Goal: Transaction & Acquisition: Subscribe to service/newsletter

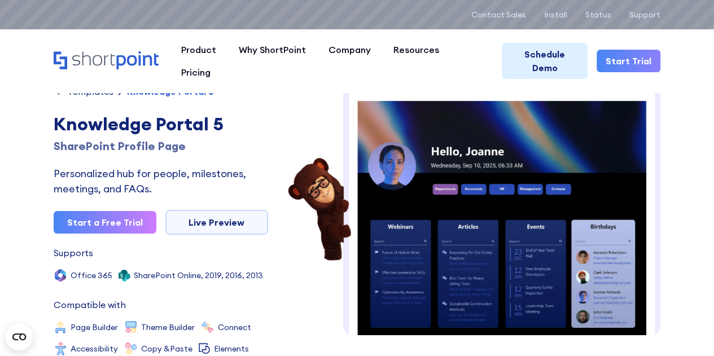
click at [86, 51] on icon "Home" at bounding box center [106, 60] width 105 height 18
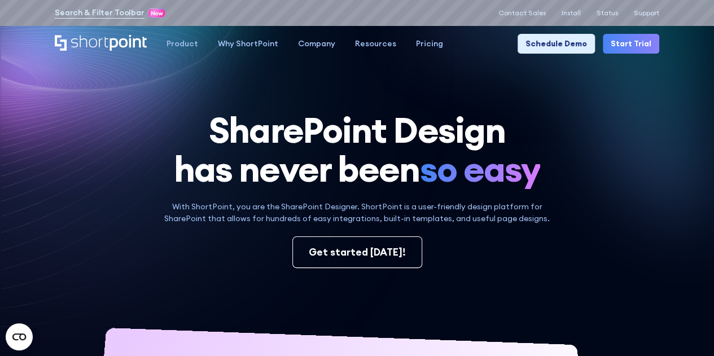
click at [21, 194] on icon at bounding box center [119, 107] width 236 height 188
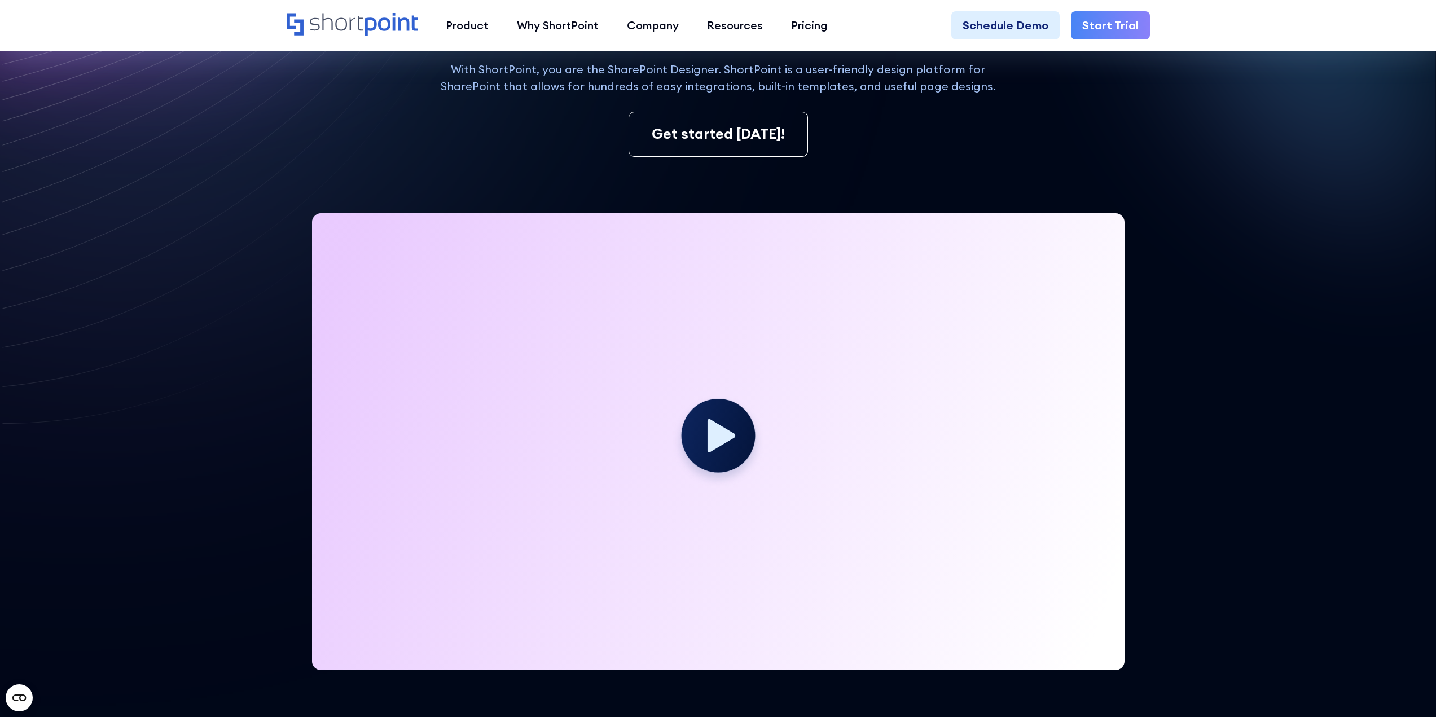
scroll to position [282, 0]
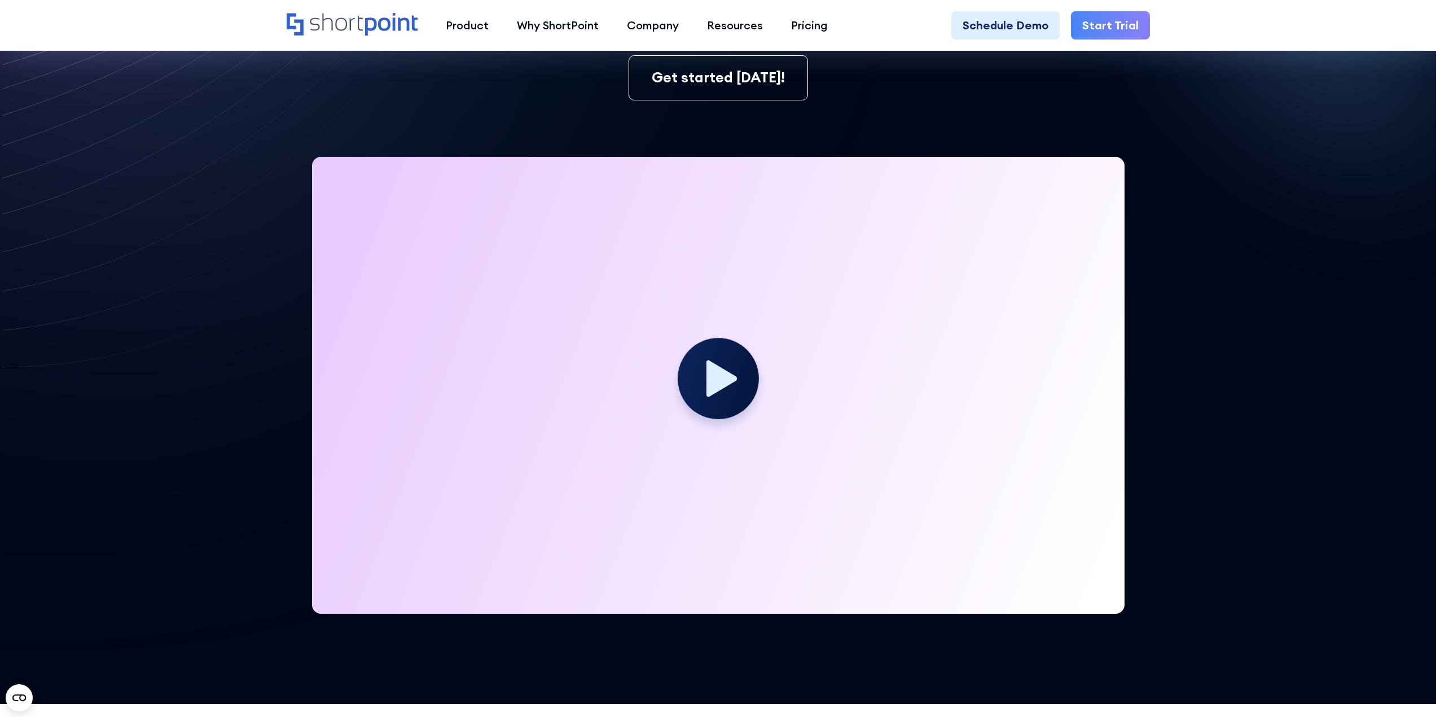
click at [706, 393] on circle at bounding box center [718, 377] width 81 height 81
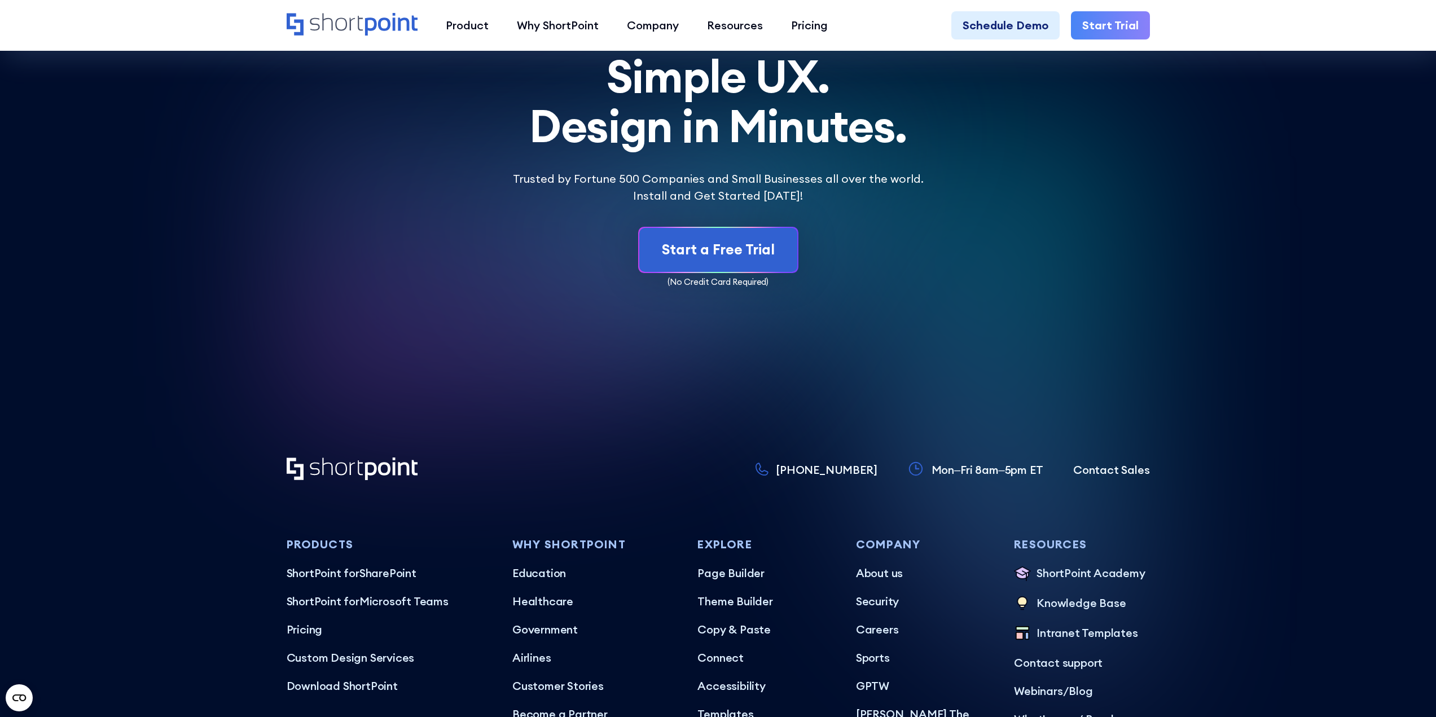
scroll to position [6771, 0]
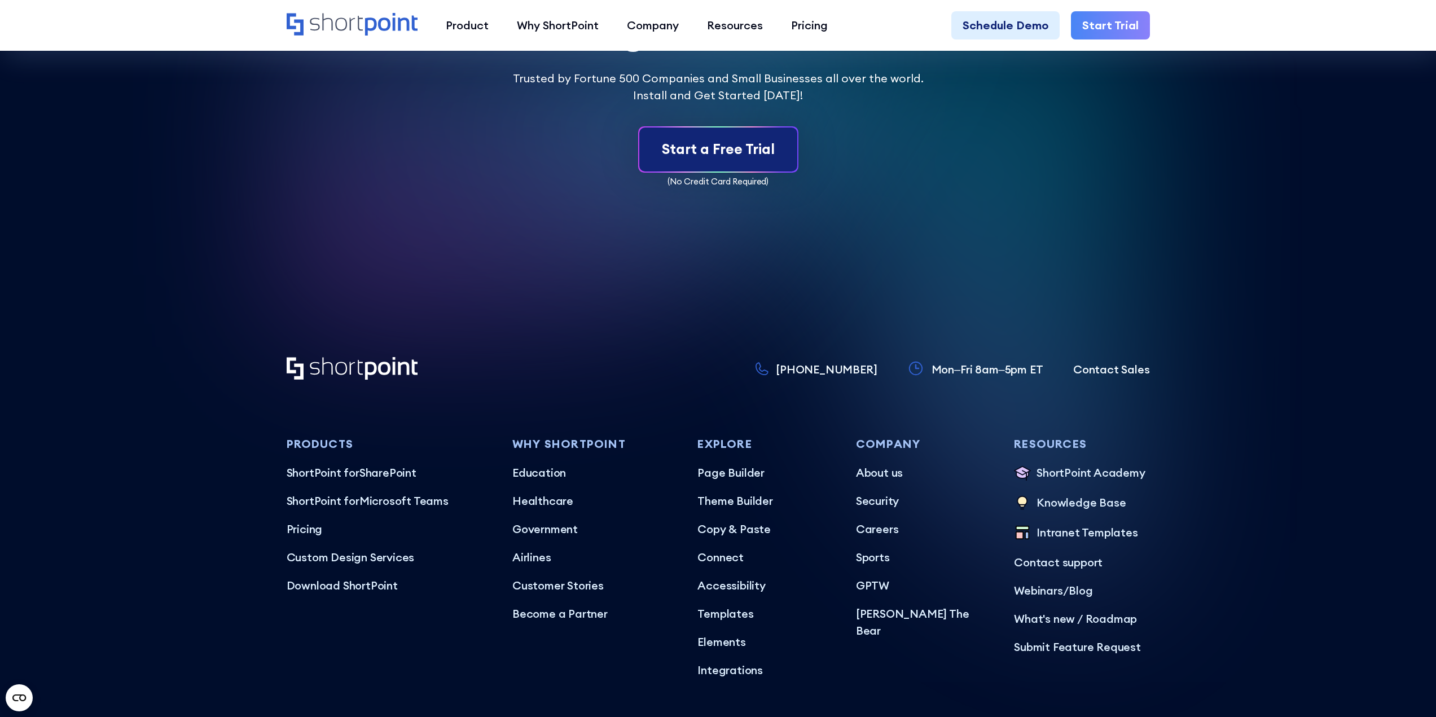
click at [719, 140] on div "Start a Free Trial" at bounding box center [718, 149] width 113 height 21
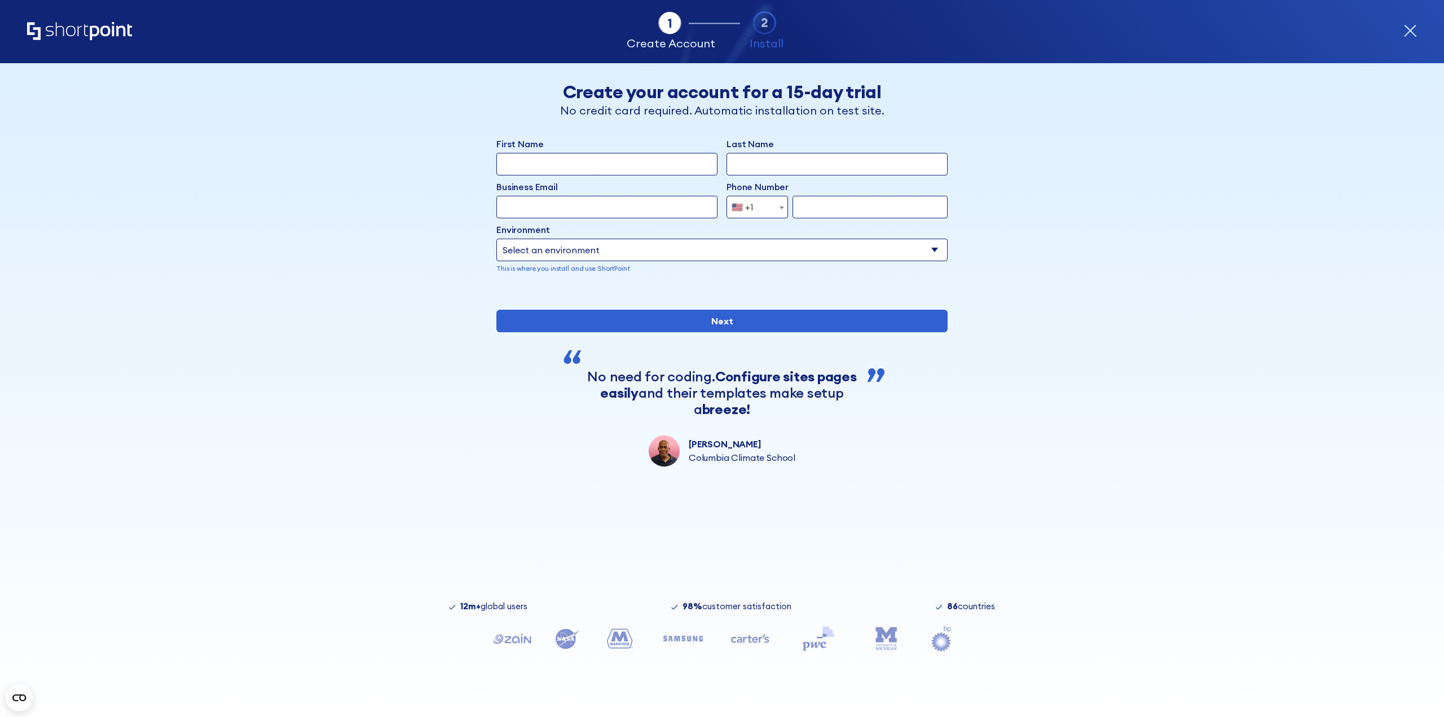
click at [572, 160] on input "First Name" at bounding box center [607, 164] width 221 height 23
type input "Ali"
type input "ABOUDOU"
type input "ab.soumeitte@gmail.com"
type input "767917158"
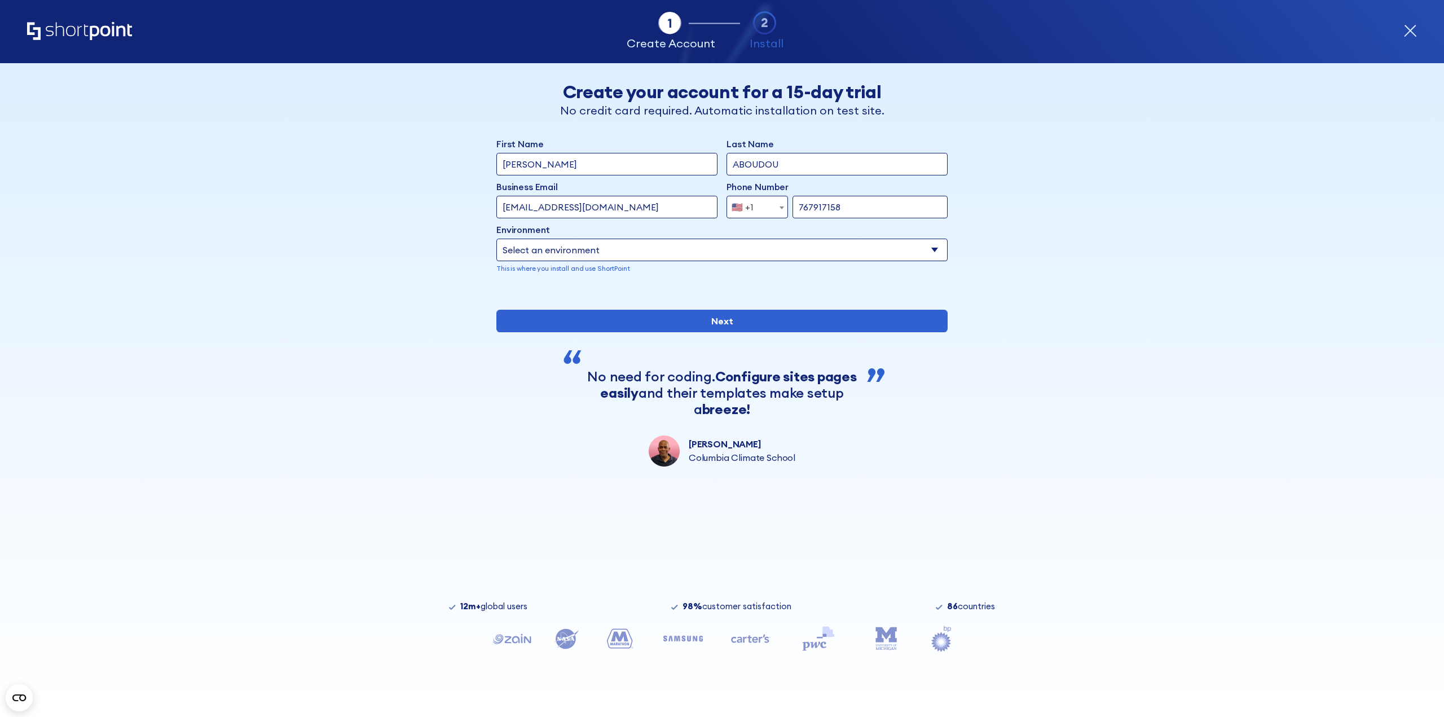
click at [597, 212] on input "ab.soumeitte@gmail.com" at bounding box center [607, 207] width 221 height 23
click at [598, 214] on input "ab.soumeitte@gmail.com" at bounding box center [607, 207] width 221 height 23
click at [600, 214] on input "ab.soumeitte@gmail.com" at bounding box center [607, 207] width 221 height 23
click at [593, 195] on div "Business Email Invalid Email Address" at bounding box center [607, 188] width 221 height 16
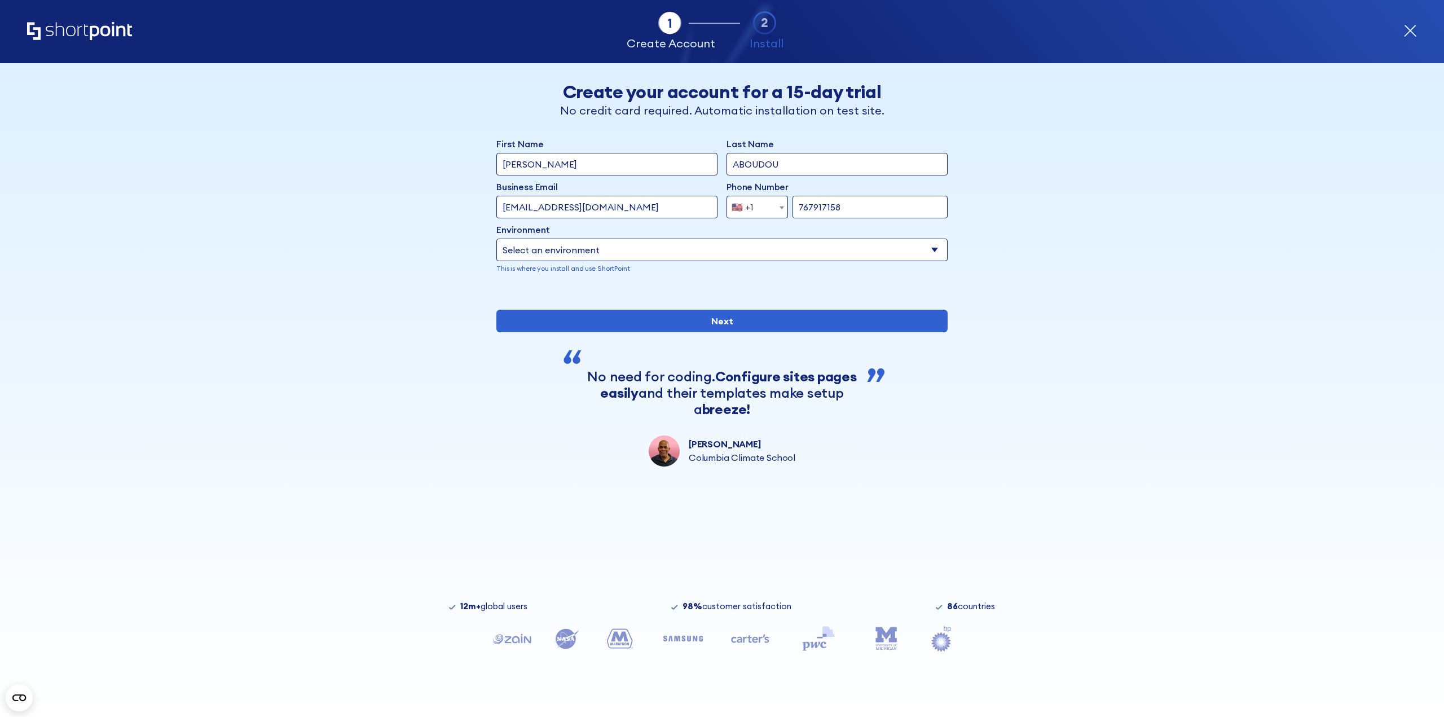
click at [593, 195] on div "Business Email Invalid Email Address" at bounding box center [607, 188] width 221 height 16
click at [591, 208] on input "ab.soumeitte@gmail.com" at bounding box center [607, 207] width 221 height 23
type input "ali.aboudou@groupeip.fr"
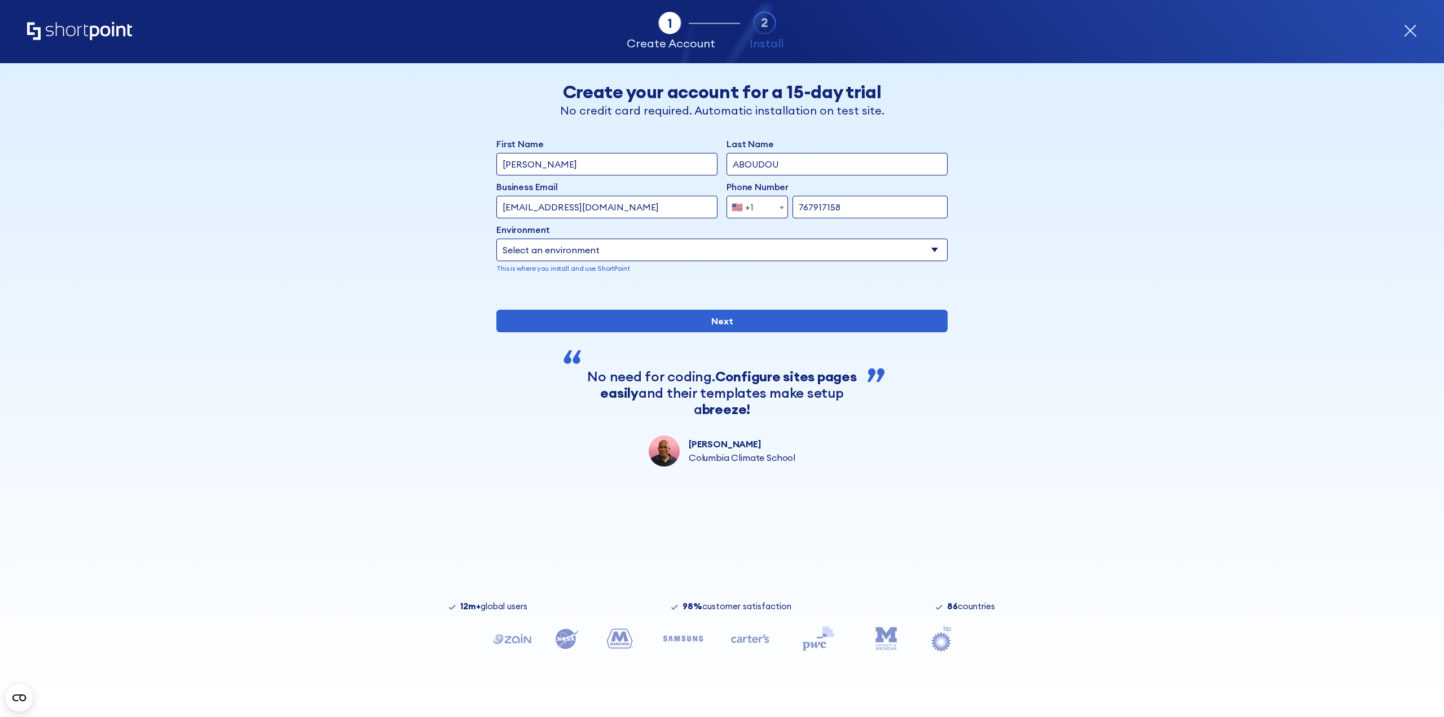
click at [767, 204] on span "🇺🇸 +1" at bounding box center [757, 207] width 61 height 23
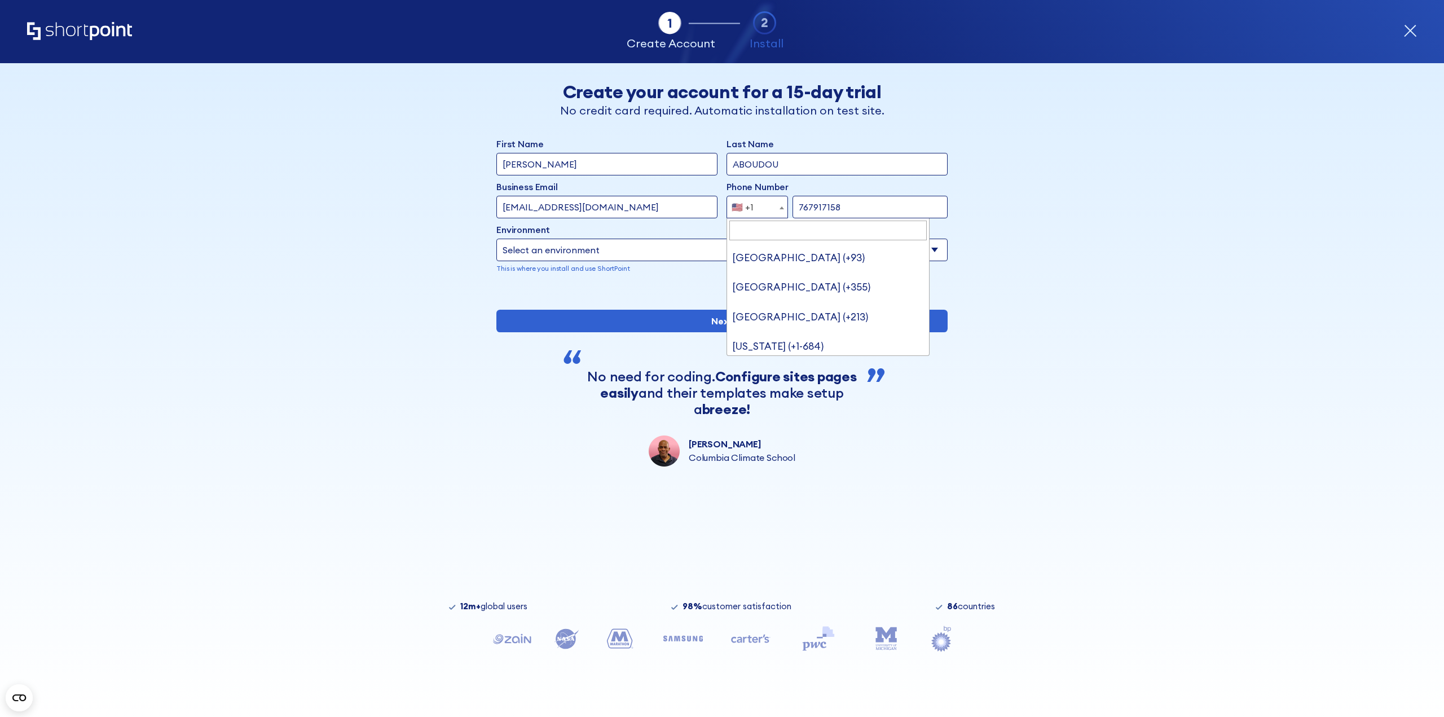
scroll to position [6566, 0]
click at [781, 238] on input "Search" at bounding box center [828, 231] width 197 height 20
type input "fr"
select select "+33"
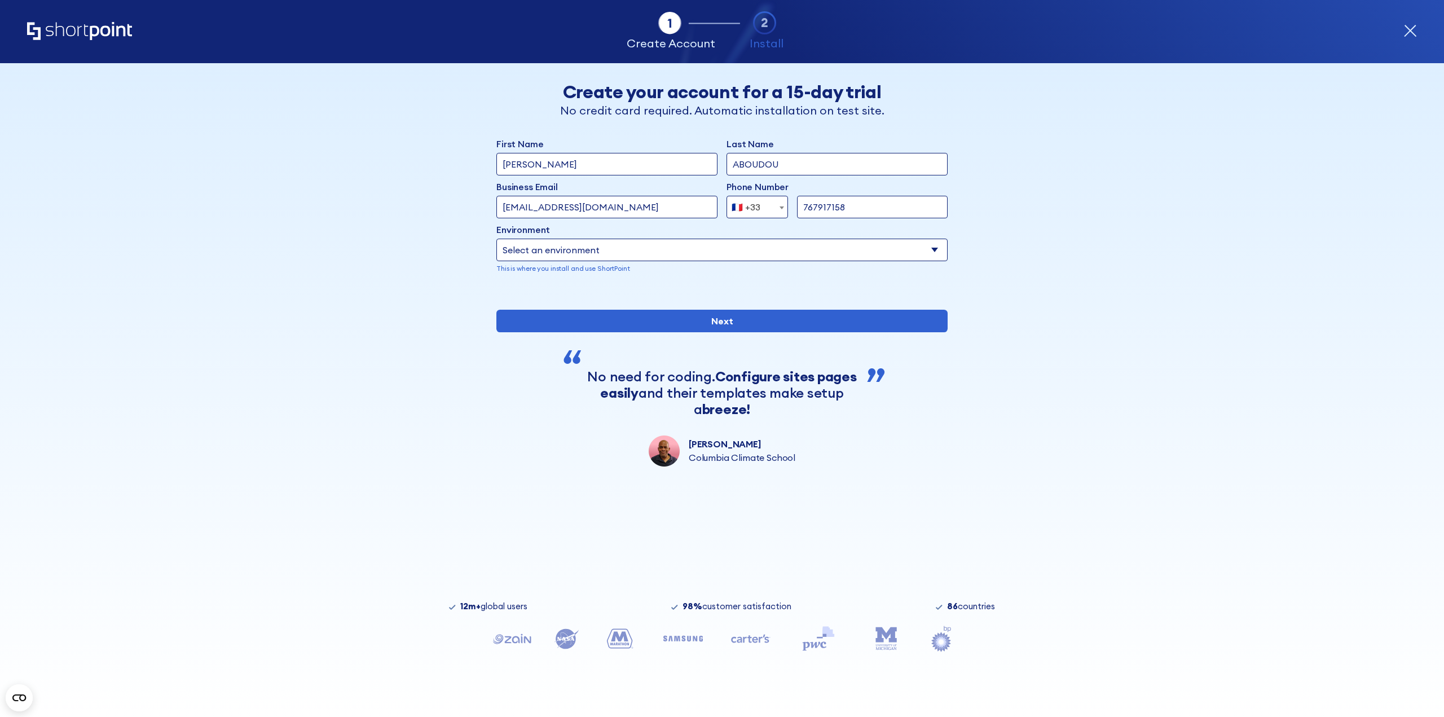
click at [834, 200] on input "767917158" at bounding box center [872, 207] width 151 height 23
click at [645, 243] on select "Select an environment Microsoft 365 SharePoint Online SharePoint Subscription E…" at bounding box center [722, 250] width 451 height 23
select select "SharePoint Online"
click at [497, 239] on select "Select an environment Microsoft 365 SharePoint Online SharePoint Subscription E…" at bounding box center [722, 250] width 451 height 23
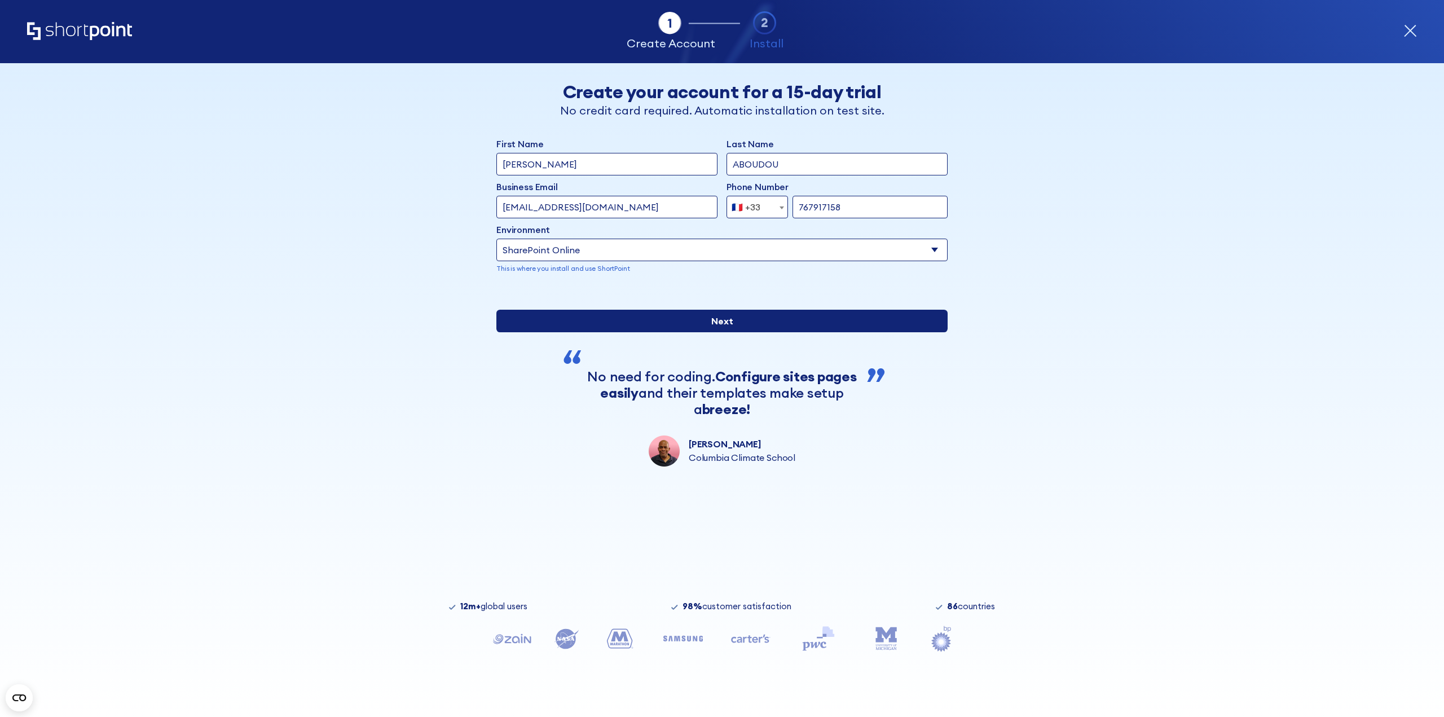
click at [623, 332] on input "Next" at bounding box center [722, 321] width 451 height 23
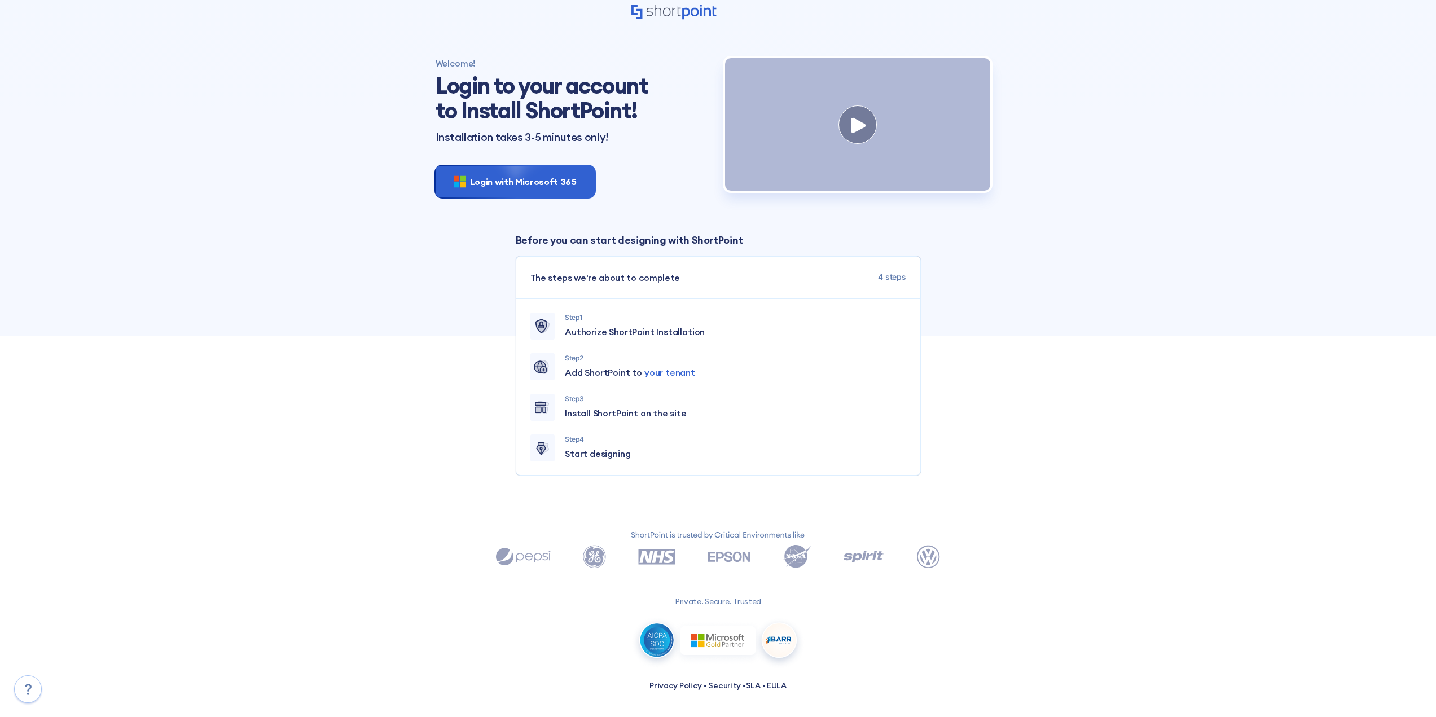
scroll to position [21, 0]
click at [508, 181] on div "Login with Microsoft 365" at bounding box center [515, 181] width 159 height 32
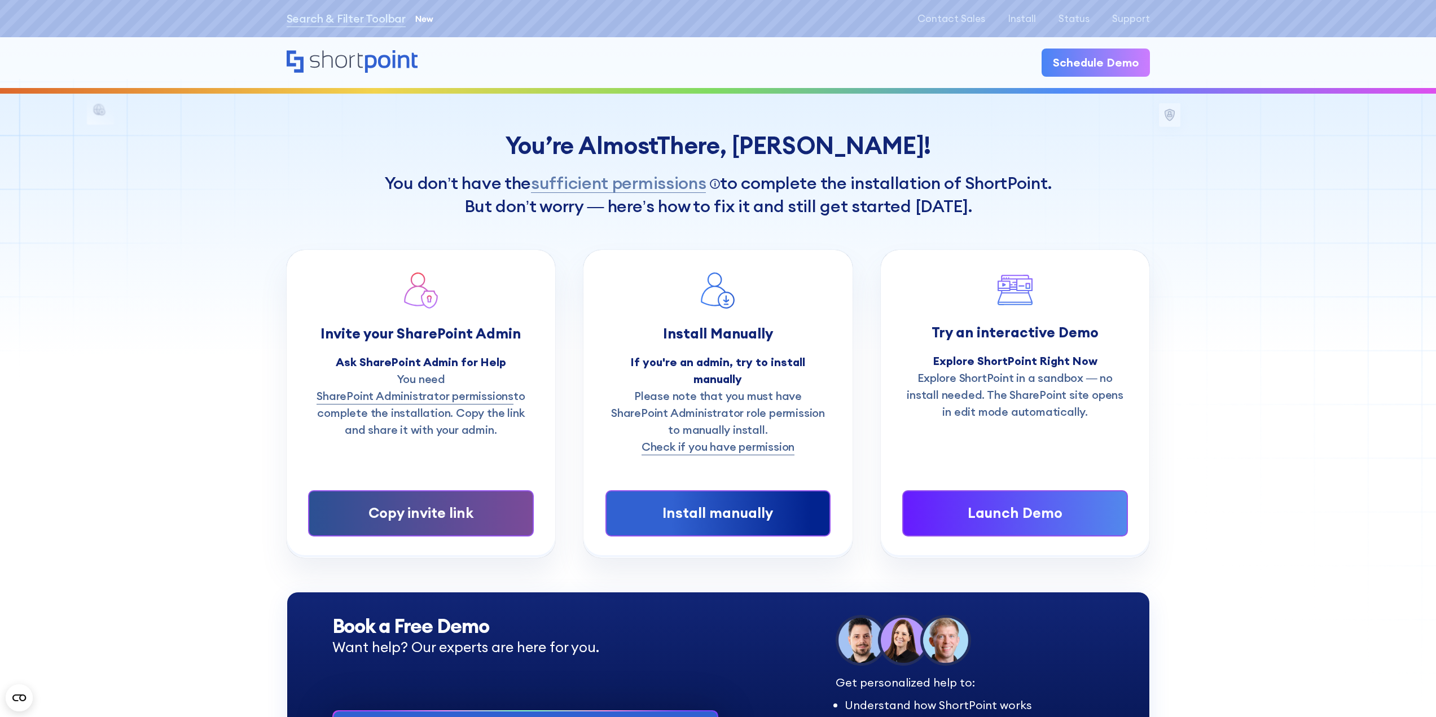
click at [440, 503] on div "Copy invite link" at bounding box center [421, 513] width 178 height 21
click at [362, 19] on link "Search & Filter Toolbar" at bounding box center [346, 18] width 119 height 17
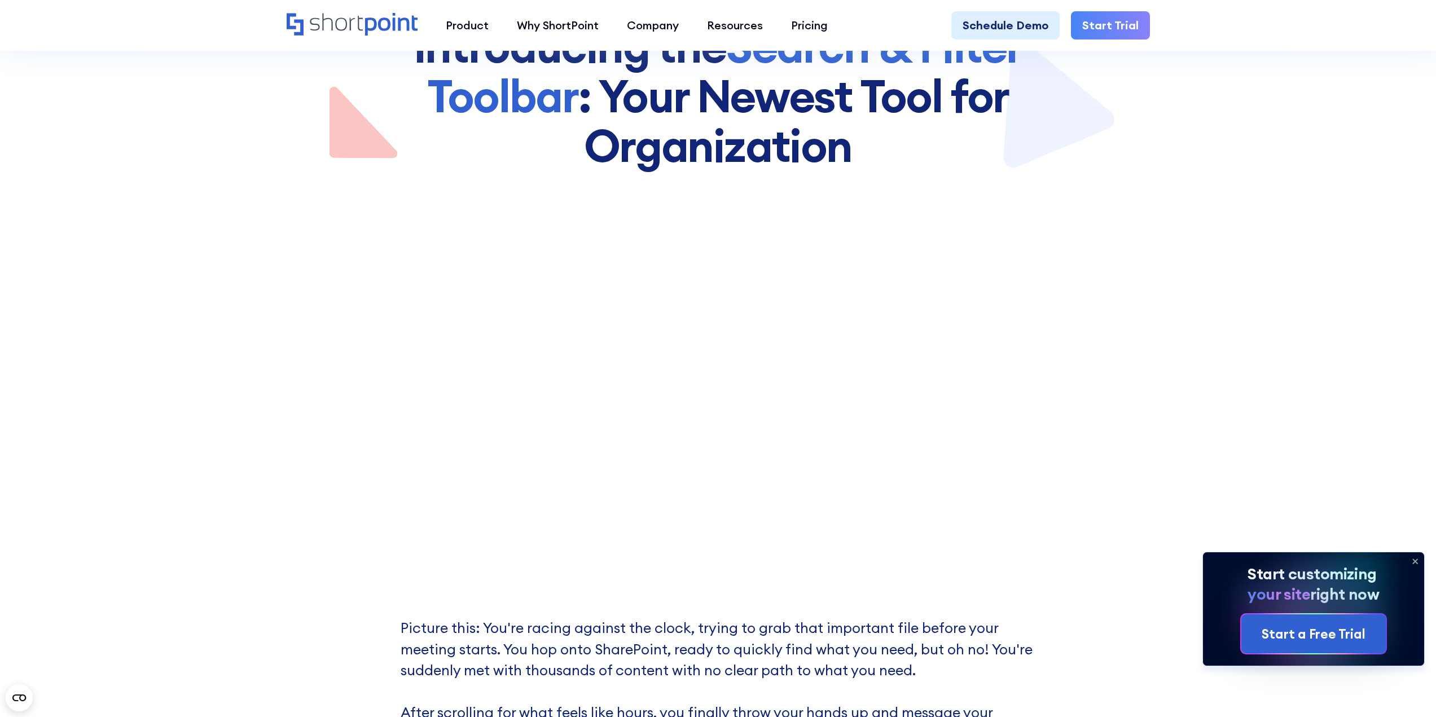
scroll to position [113, 0]
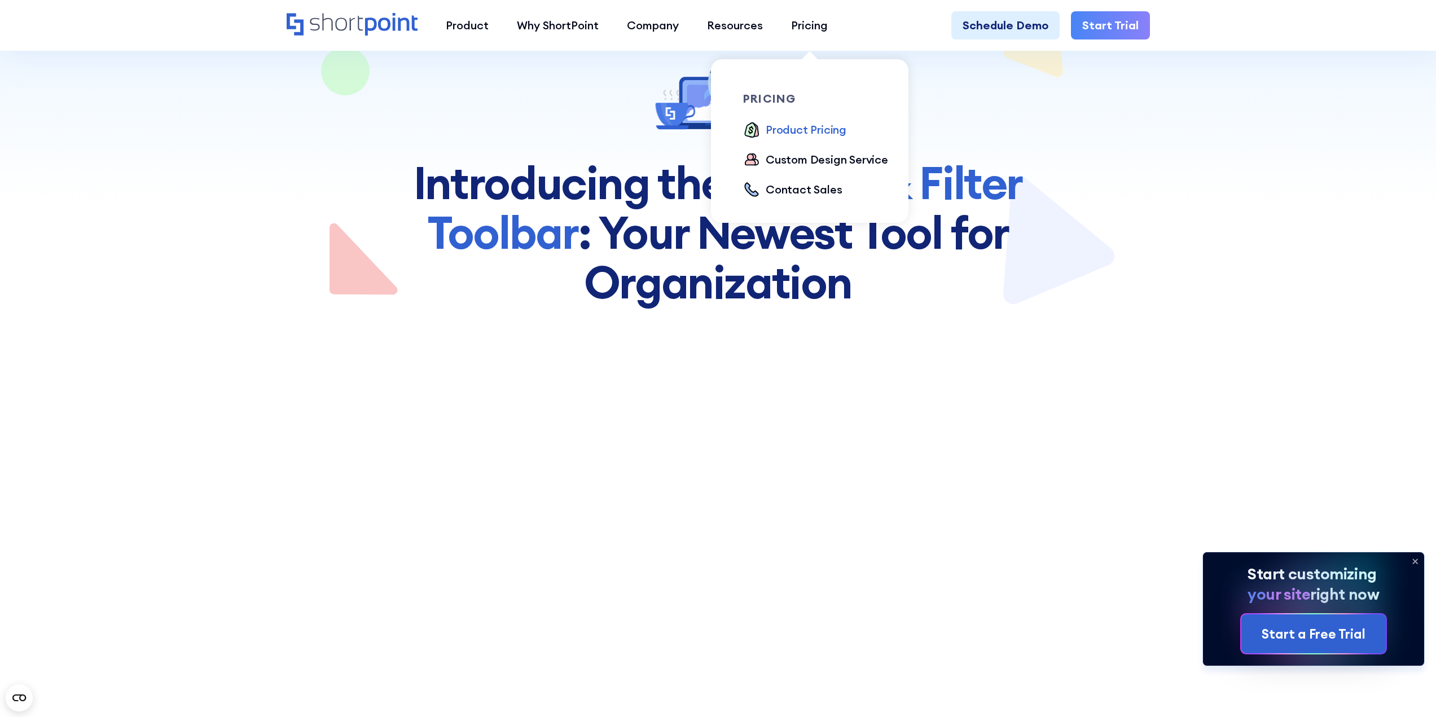
click at [804, 133] on div "Product Pricing" at bounding box center [806, 129] width 81 height 17
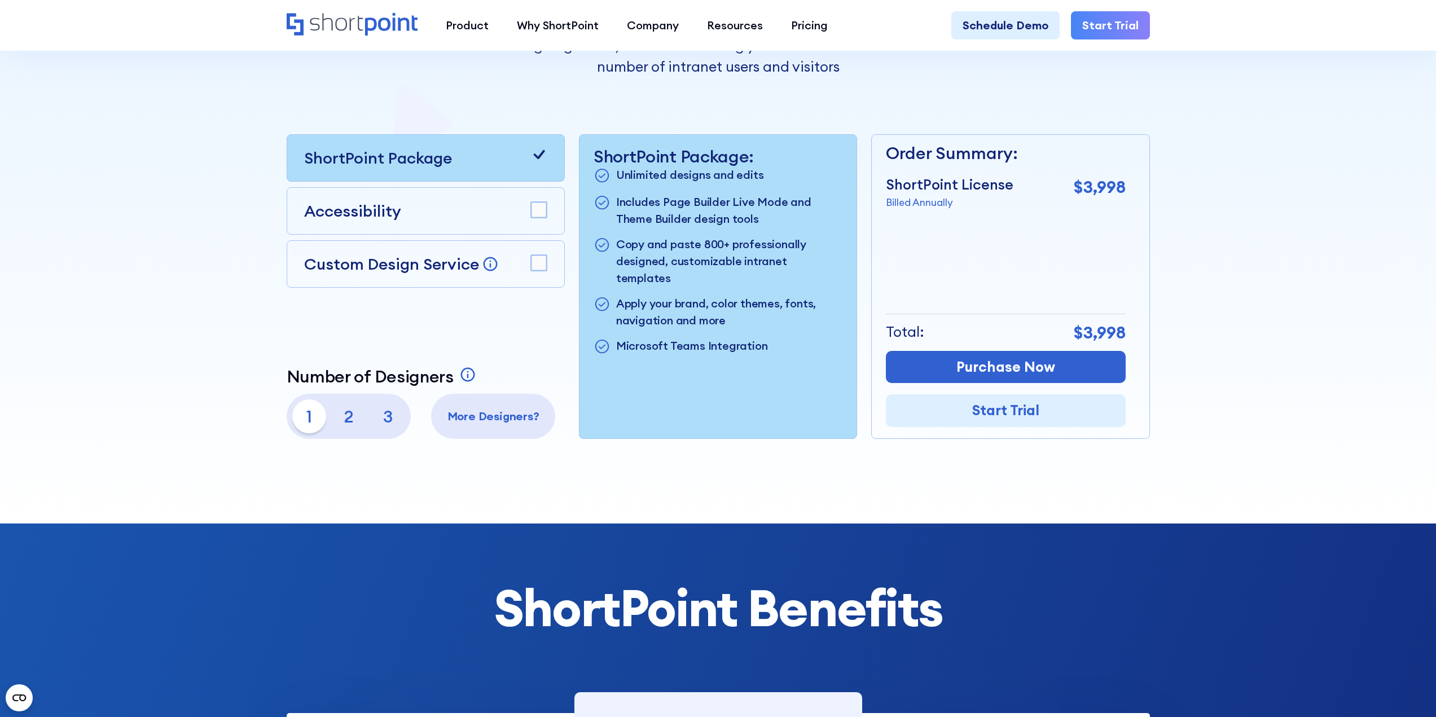
scroll to position [282, 0]
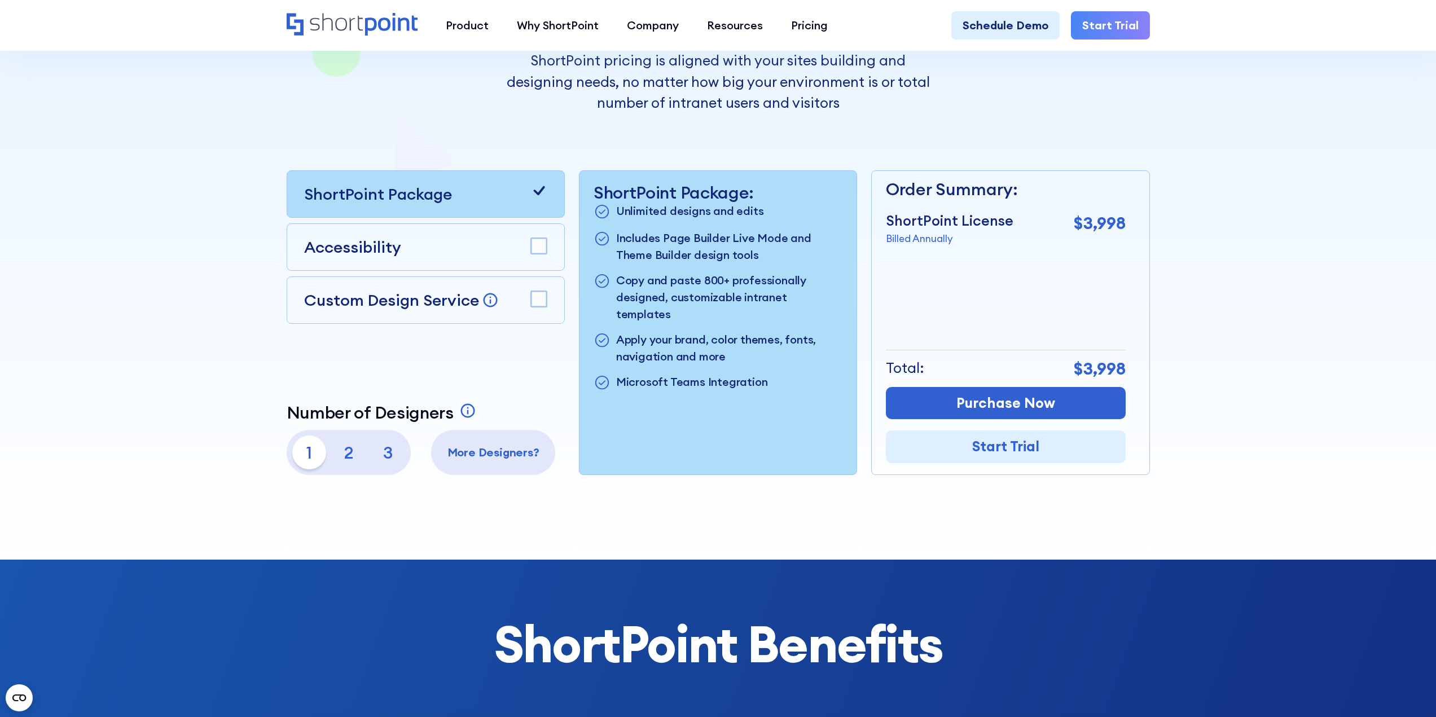
click at [500, 257] on div "Accessibility" at bounding box center [425, 247] width 243 height 24
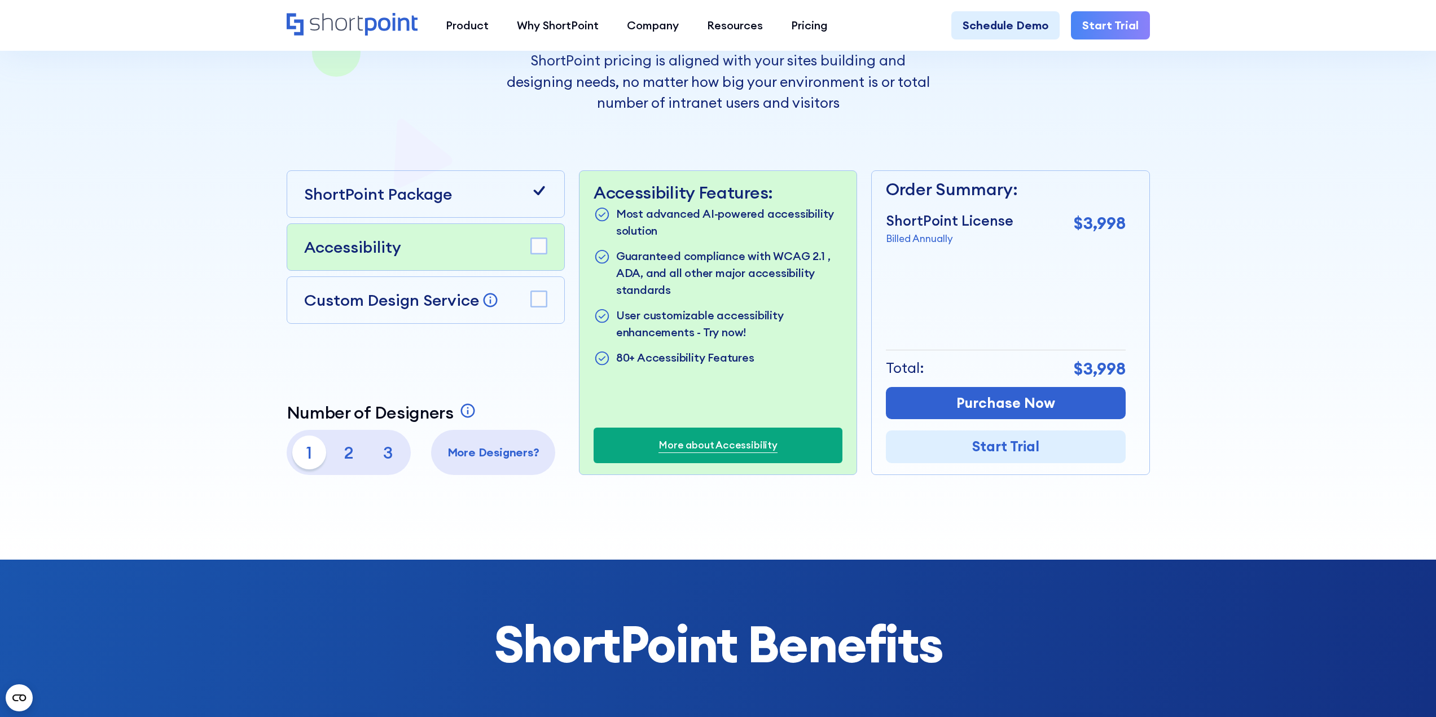
click at [526, 283] on div "Custom Design Service Bring your dream design to life with our Custom Design Se…" at bounding box center [426, 299] width 278 height 47
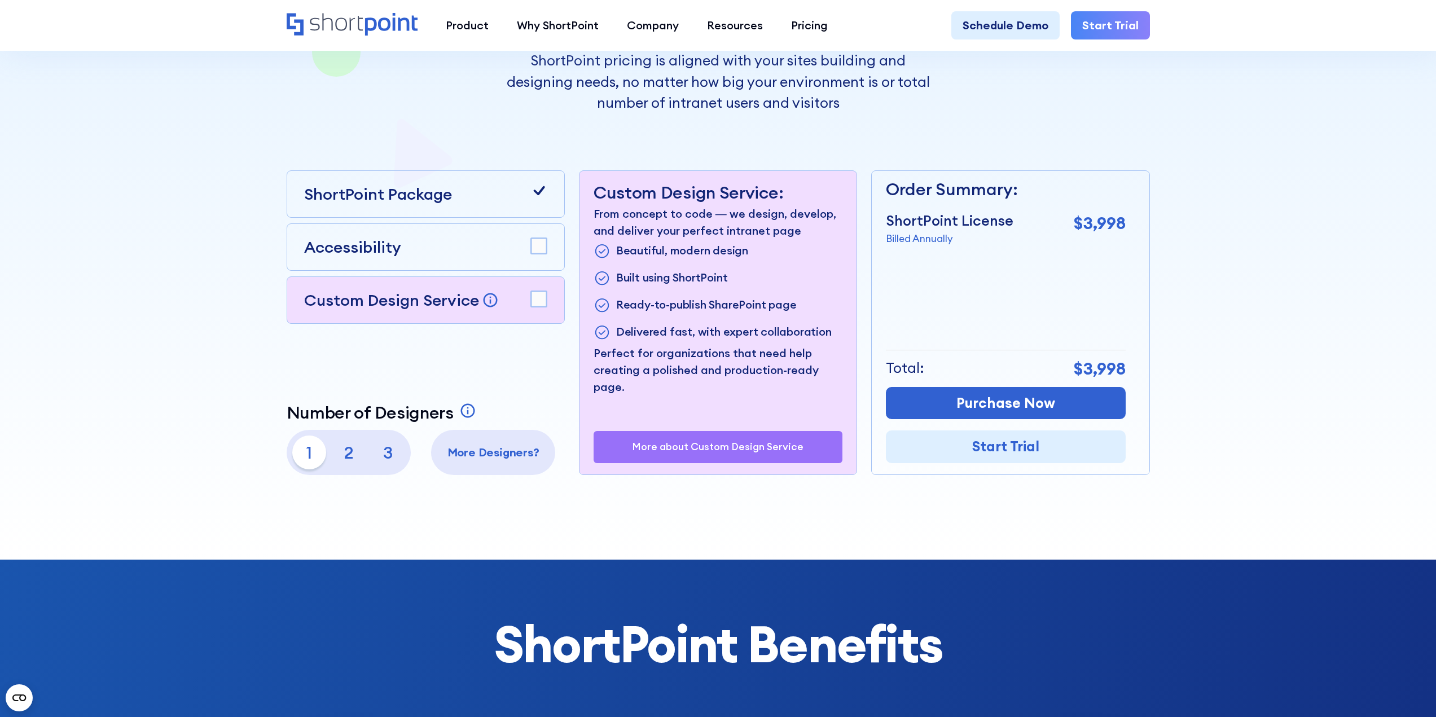
click at [357, 454] on p "2" at bounding box center [349, 453] width 34 height 34
click at [308, 452] on p "1" at bounding box center [309, 453] width 34 height 34
click at [474, 208] on div "ShortPoint Package" at bounding box center [426, 193] width 278 height 47
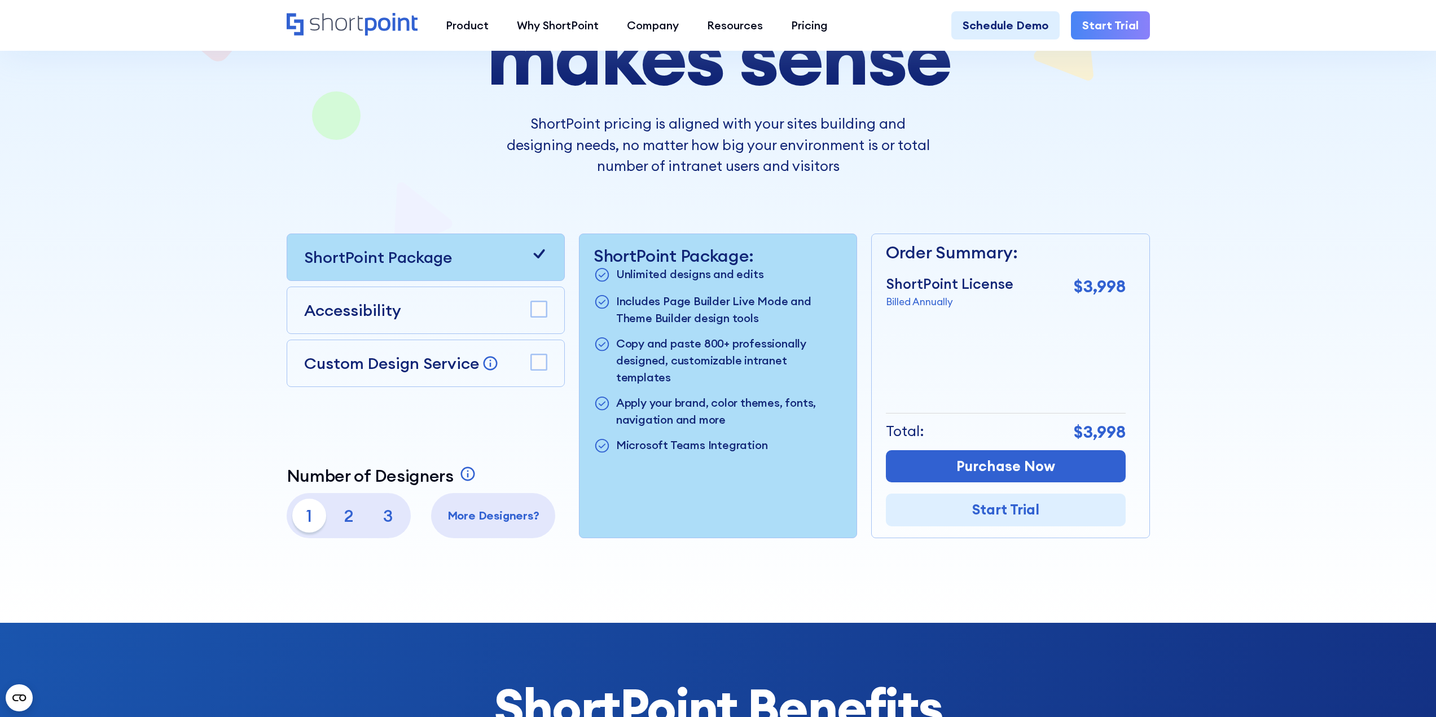
scroll to position [226, 0]
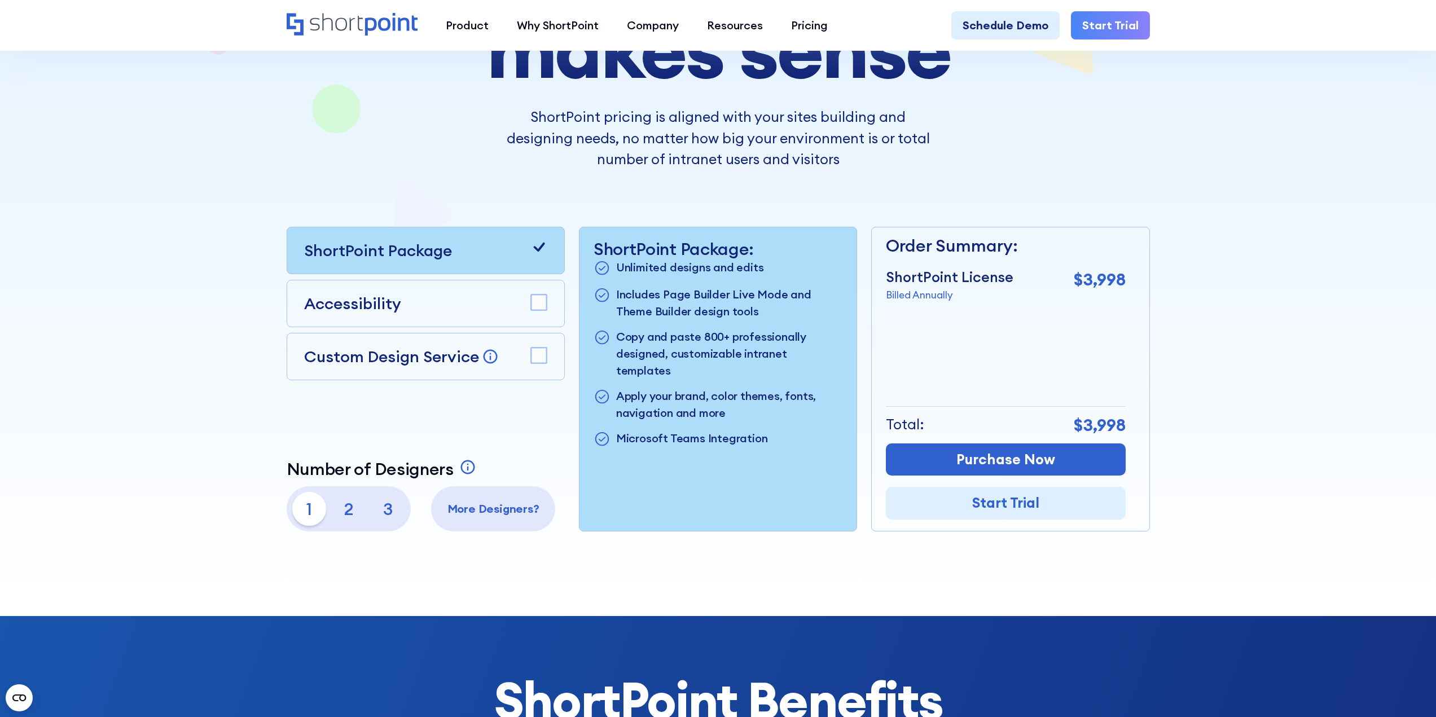
click at [531, 307] on rect at bounding box center [539, 303] width 16 height 16
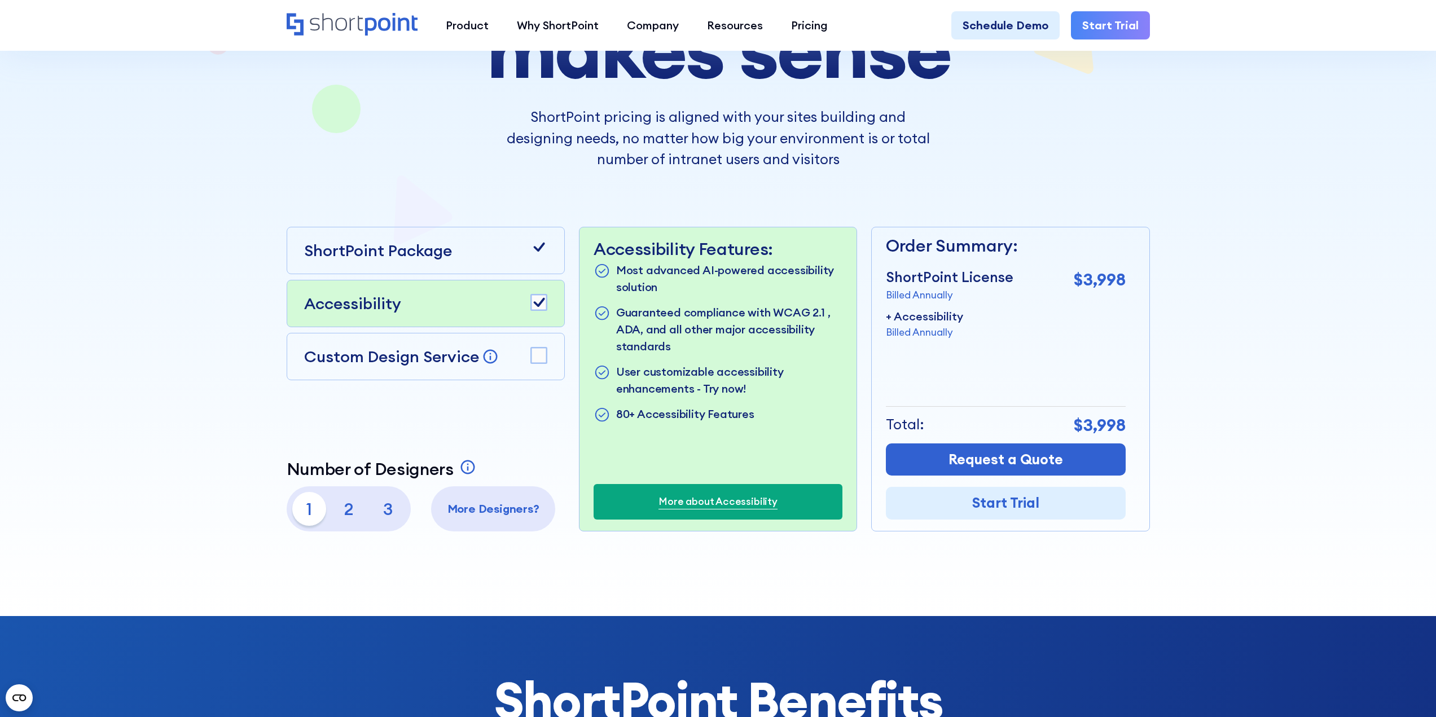
click at [524, 309] on div "Accessibility" at bounding box center [425, 304] width 243 height 24
click at [534, 300] on rect at bounding box center [539, 303] width 16 height 16
click at [533, 358] on rect at bounding box center [539, 356] width 16 height 16
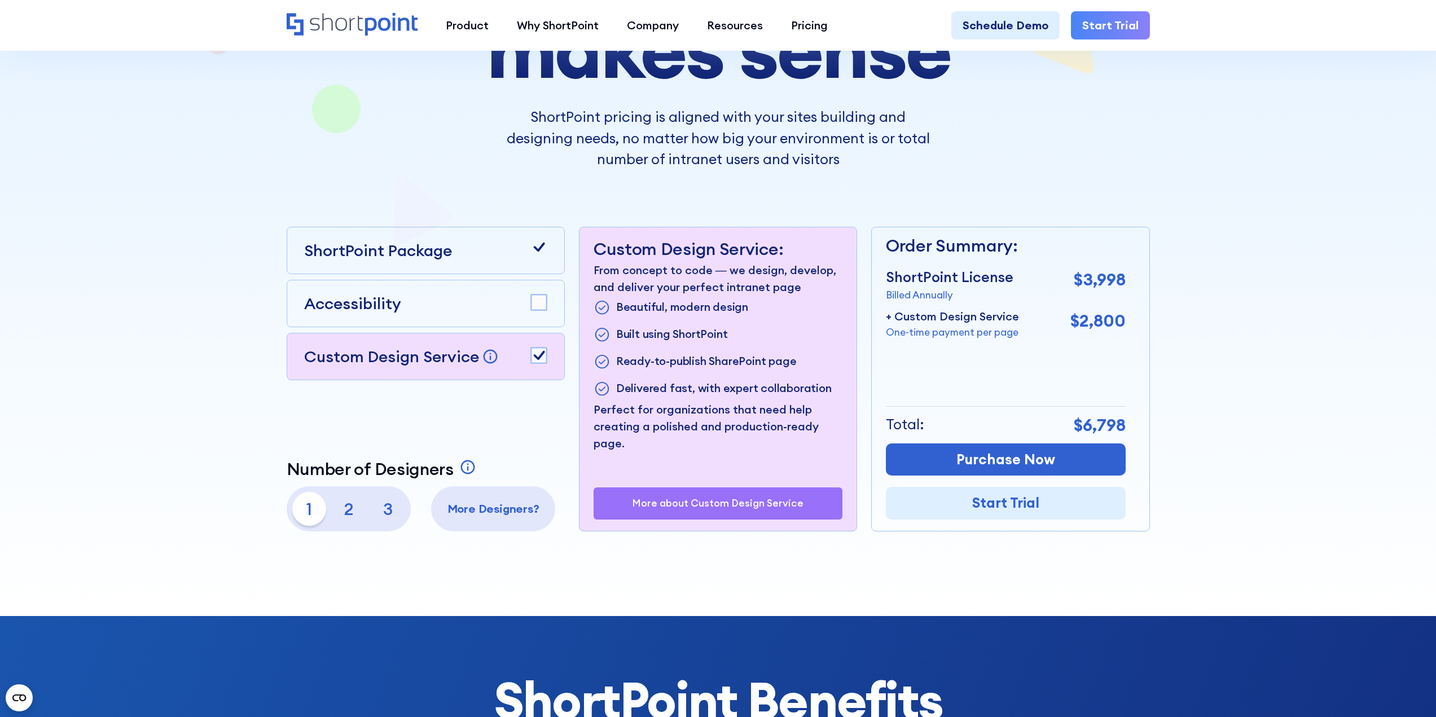
click at [533, 358] on rect at bounding box center [539, 356] width 16 height 16
click at [336, 399] on div "ShortPoint Package Accessibility Custom Design Service Bring your dream design …" at bounding box center [426, 379] width 278 height 305
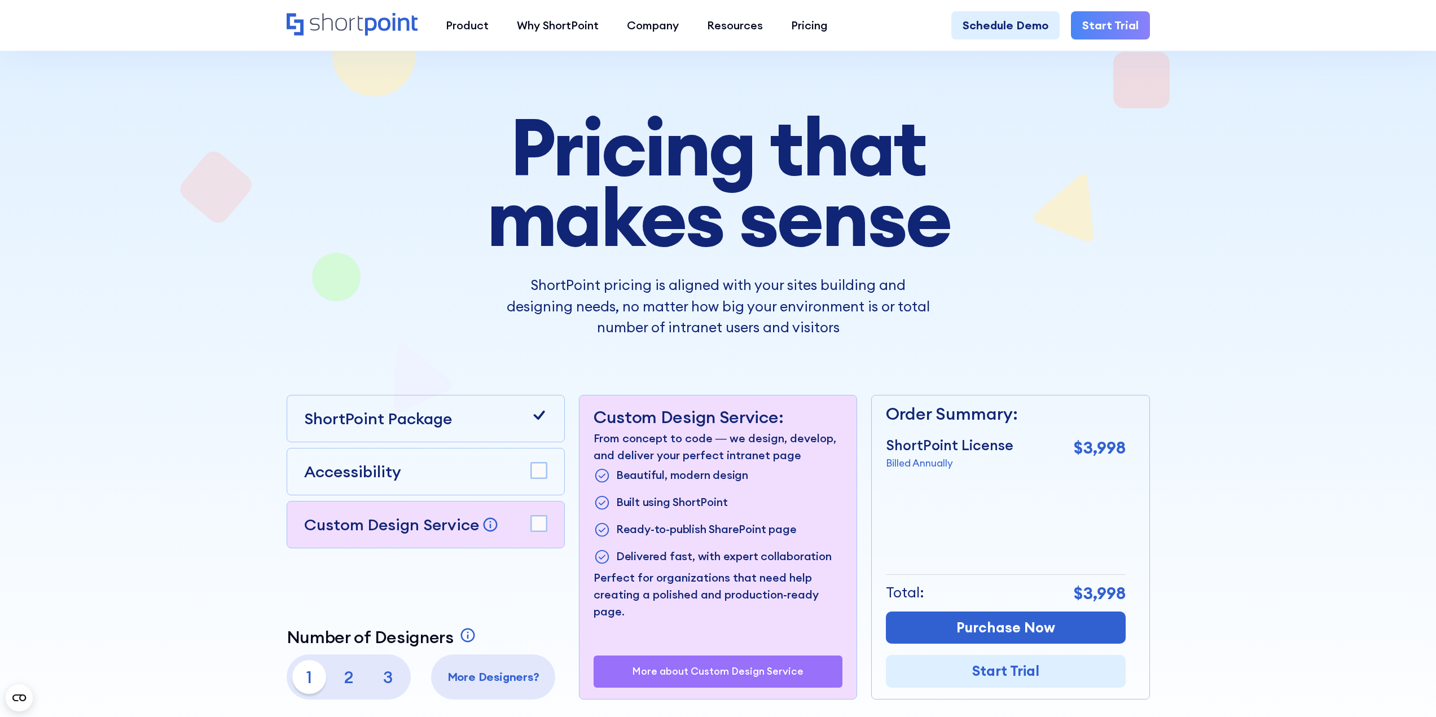
scroll to position [56, 0]
